Goal: Use online tool/utility: Utilize a website feature to perform a specific function

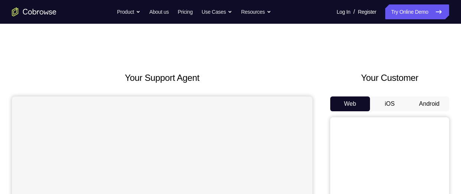
click at [421, 108] on button "Android" at bounding box center [430, 104] width 40 height 15
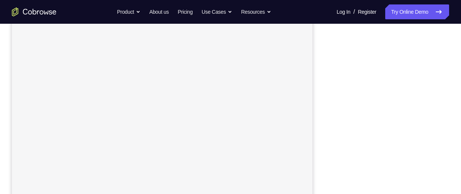
scroll to position [141, 0]
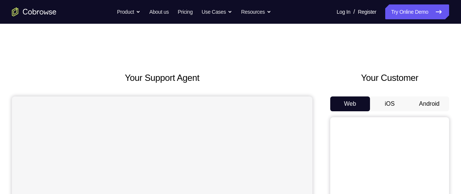
click at [420, 109] on button "Android" at bounding box center [430, 104] width 40 height 15
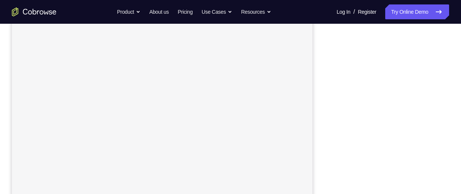
scroll to position [148, 0]
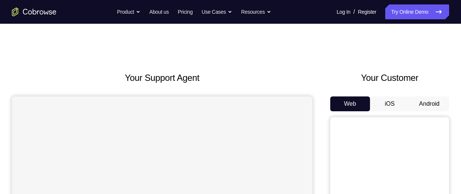
click at [445, 110] on button "Android" at bounding box center [430, 104] width 40 height 15
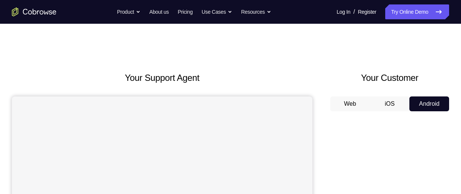
click at [437, 99] on button "Android" at bounding box center [430, 104] width 40 height 15
click at [435, 109] on button "Android" at bounding box center [430, 104] width 40 height 15
